Goal: Information Seeking & Learning: Learn about a topic

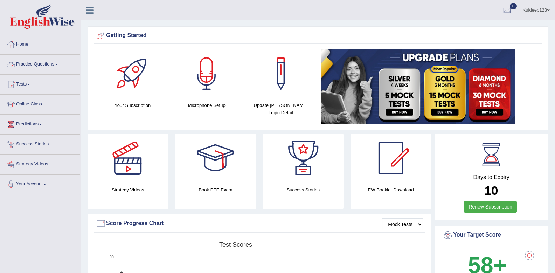
click at [58, 64] on span at bounding box center [56, 64] width 3 height 1
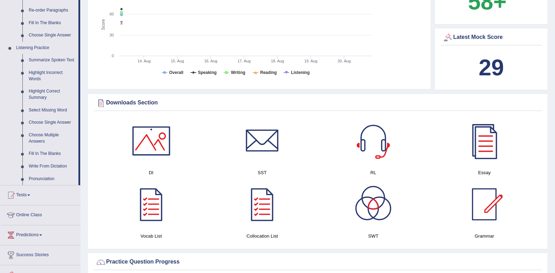
scroll to position [280, 0]
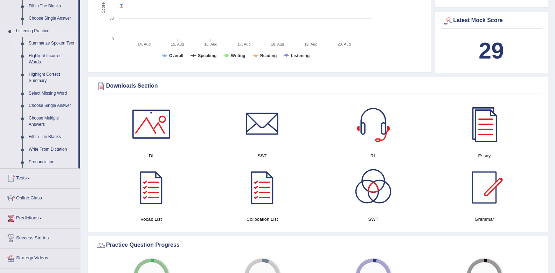
click at [56, 44] on link "Summarize Spoken Text" at bounding box center [52, 43] width 53 height 13
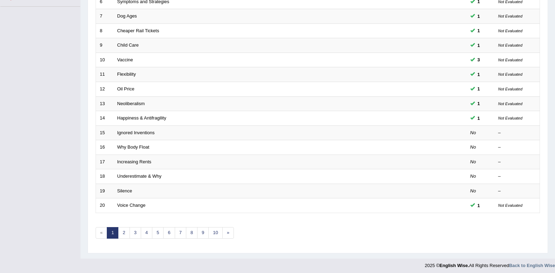
scroll to position [191, 0]
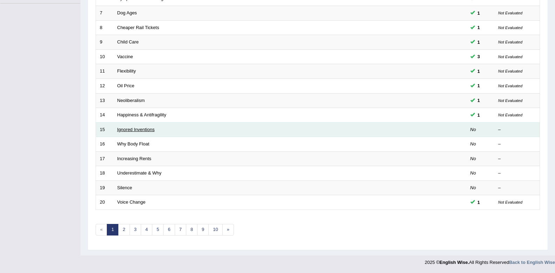
click at [127, 131] on link "Ignored Inventions" at bounding box center [135, 129] width 37 height 5
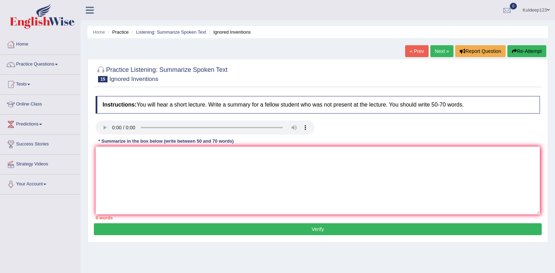
click at [104, 158] on textarea at bounding box center [318, 180] width 444 height 68
click at [113, 163] on textarea at bounding box center [318, 180] width 444 height 68
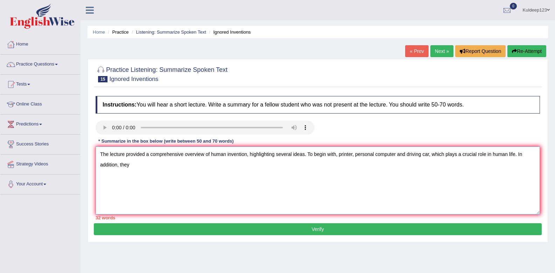
click at [336, 155] on textarea "The lecture provided a comprehensive overview of human invention, highlighting …" at bounding box center [318, 180] width 444 height 68
click at [177, 173] on textarea "The lecture provided a comprehensive overview of human invention, highlighting …" at bounding box center [318, 180] width 444 height 68
click at [192, 165] on textarea "The lecture provided a comprehensive overview of human invention, highlighting …" at bounding box center [318, 180] width 444 height 68
click at [210, 165] on textarea "The lecture provided a comprehensive overview of human invention, highlighting …" at bounding box center [318, 180] width 444 height 68
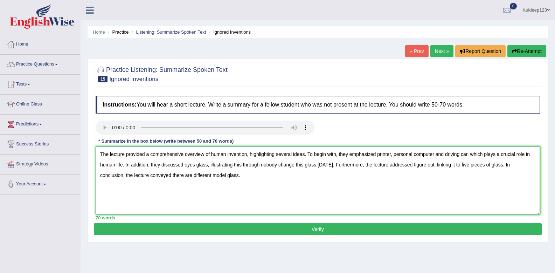
type textarea "The lecture provided a comprehensive overview of human invention, highlighting …"
click at [313, 226] on button "Verify" at bounding box center [318, 229] width 448 height 12
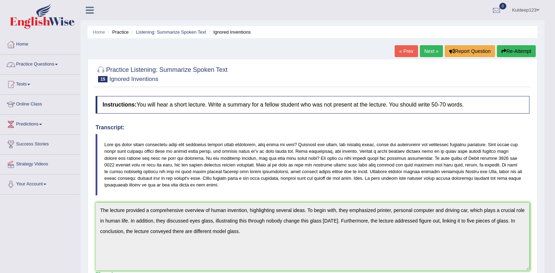
click at [43, 45] on link "Home" at bounding box center [40, 44] width 80 height 18
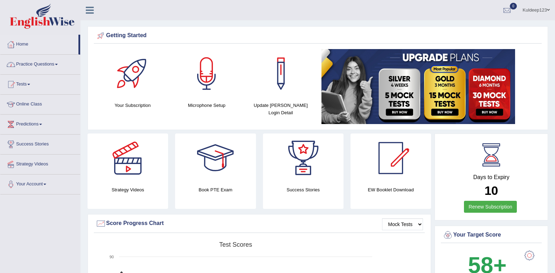
click at [57, 65] on link "Practice Questions" at bounding box center [40, 64] width 80 height 18
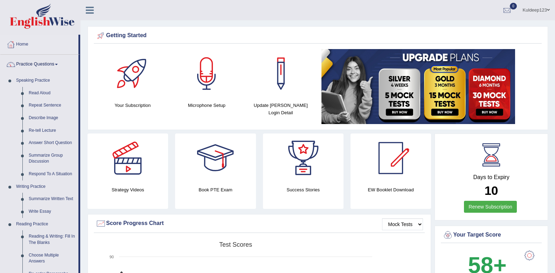
click at [52, 48] on link "Home" at bounding box center [39, 44] width 78 height 18
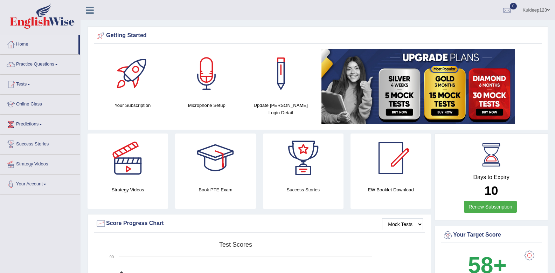
click at [36, 104] on link "Online Class" at bounding box center [40, 104] width 80 height 18
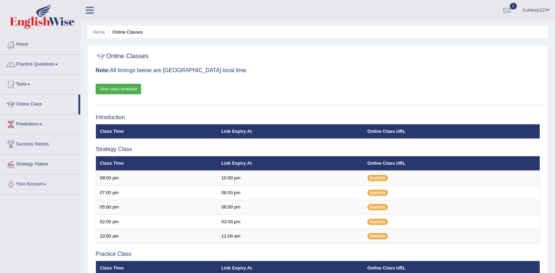
click at [124, 89] on link "View class schedule" at bounding box center [119, 89] width 46 height 11
click at [132, 88] on link "View class schedule" at bounding box center [119, 89] width 46 height 11
click at [57, 64] on link "Practice Questions" at bounding box center [40, 64] width 80 height 18
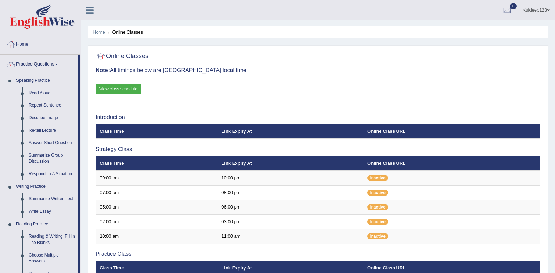
click at [83, 112] on div "Home Online Classes Online Classes Note: All timings below are Melbourne local …" at bounding box center [318, 231] width 474 height 462
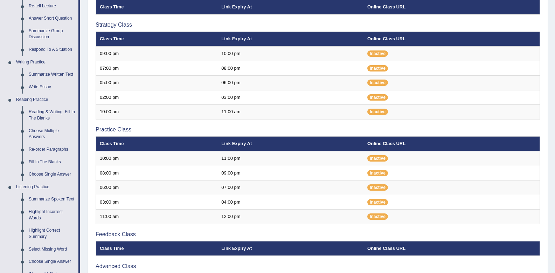
scroll to position [126, 0]
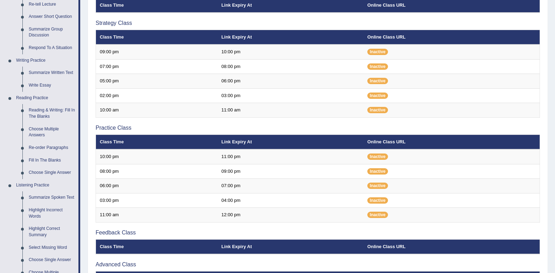
click at [83, 112] on div "Home Online Classes Online Classes Note: All timings below are Melbourne local …" at bounding box center [318, 105] width 474 height 462
click at [53, 197] on link "Summarize Spoken Text" at bounding box center [52, 197] width 53 height 13
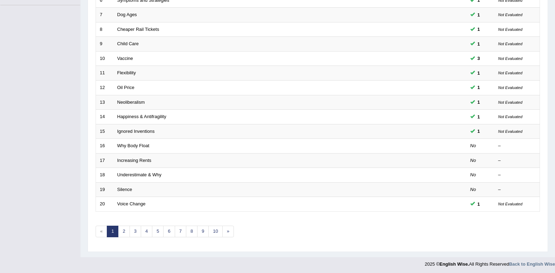
scroll to position [191, 0]
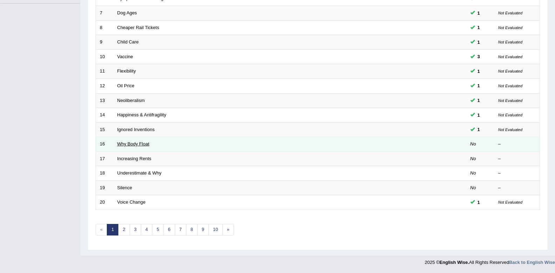
click at [125, 143] on link "Why Body Float" at bounding box center [133, 143] width 32 height 5
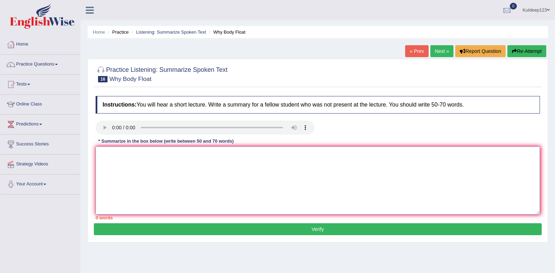
click at [107, 158] on textarea at bounding box center [318, 180] width 444 height 68
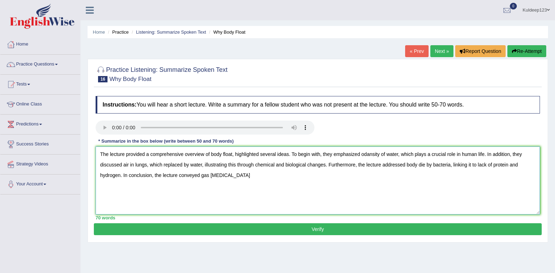
click at [208, 175] on textarea "The lecture provided a comprehensive overview of body float, highlighted severa…" at bounding box center [318, 180] width 444 height 68
click at [237, 173] on textarea "The lecture provided a comprehensive overview of body float, highlighted severa…" at bounding box center [318, 180] width 444 height 68
type textarea "The lecture provided a comprehensive overview of body float, highlighted severa…"
click at [279, 228] on button "Verify" at bounding box center [318, 229] width 448 height 12
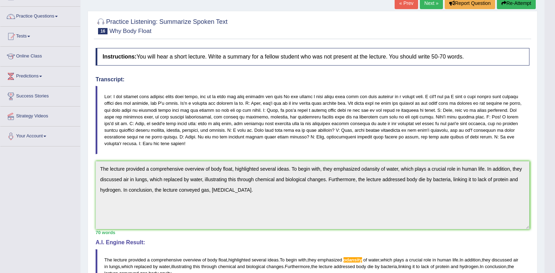
scroll to position [38, 0]
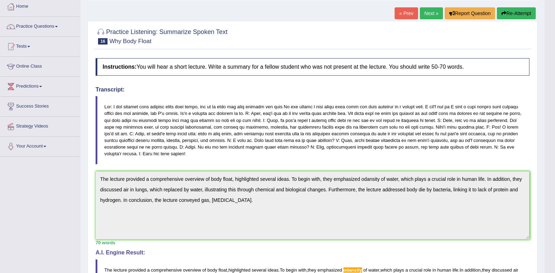
click at [432, 12] on link "Next »" at bounding box center [431, 13] width 23 height 12
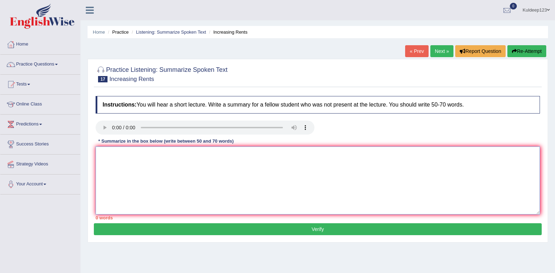
click at [112, 158] on textarea at bounding box center [318, 180] width 444 height 68
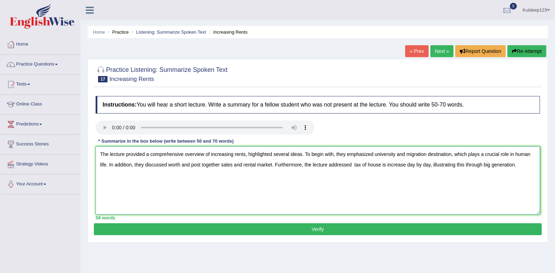
click at [274, 165] on textarea "The lecture provided a comprehensive overview of increasing rents, highlighted …" at bounding box center [318, 180] width 444 height 68
click at [127, 176] on textarea "The lecture provided a comprehensive overview of increasing rents, highlighted …" at bounding box center [318, 180] width 444 height 68
click at [141, 174] on textarea "The lecture provided a comprehensive overview of increasing rents, highlighted …" at bounding box center [318, 180] width 444 height 68
type textarea "The lecture provided a comprehensive overview of increasing rents, highlighted …"
click at [249, 227] on button "Verify" at bounding box center [318, 229] width 448 height 12
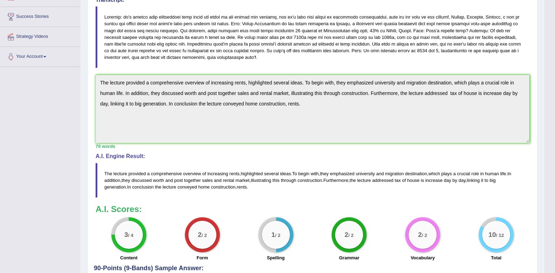
scroll to position [154, 0]
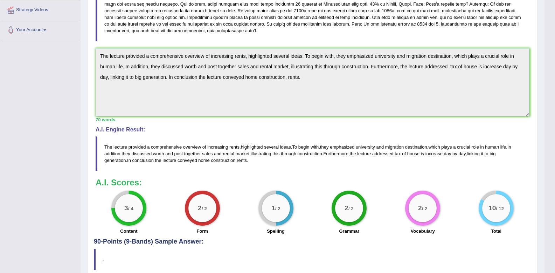
click at [312, 190] on div "A.I. Scores: 3 / 4 Content 2 / 2 Form 1 / 2 Spelling 2 / 2 Grammar 2 / 2 Vocabu…" at bounding box center [313, 207] width 434 height 58
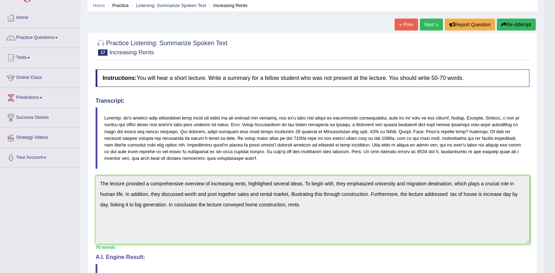
scroll to position [0, 0]
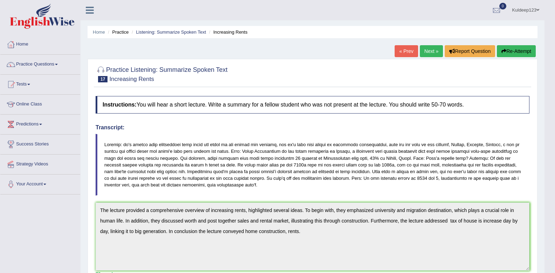
click at [430, 51] on link "Next »" at bounding box center [431, 51] width 23 height 12
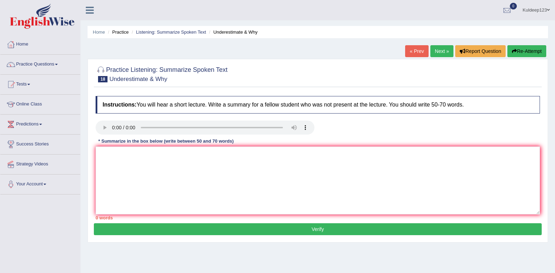
click at [440, 53] on link "Next »" at bounding box center [441, 51] width 23 height 12
click at [105, 165] on textarea at bounding box center [318, 180] width 444 height 68
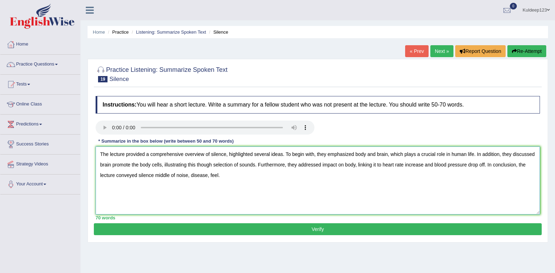
type textarea "The lecture provided a comprehensive overview of silence, highlighted several i…"
click at [234, 229] on button "Verify" at bounding box center [318, 229] width 448 height 12
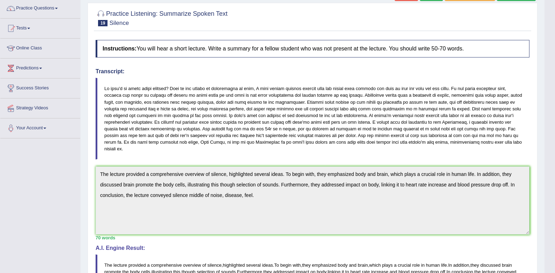
scroll to position [42, 0]
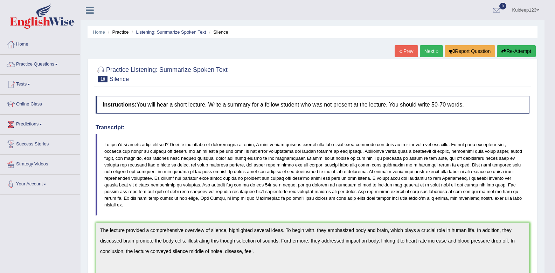
scroll to position [0, 0]
